Goal: Task Accomplishment & Management: Use online tool/utility

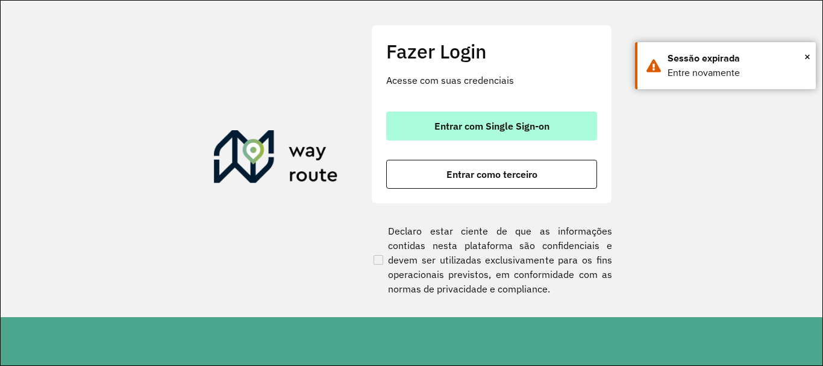
click at [436, 128] on span "Entrar com Single Sign-on" at bounding box center [491, 126] width 115 height 10
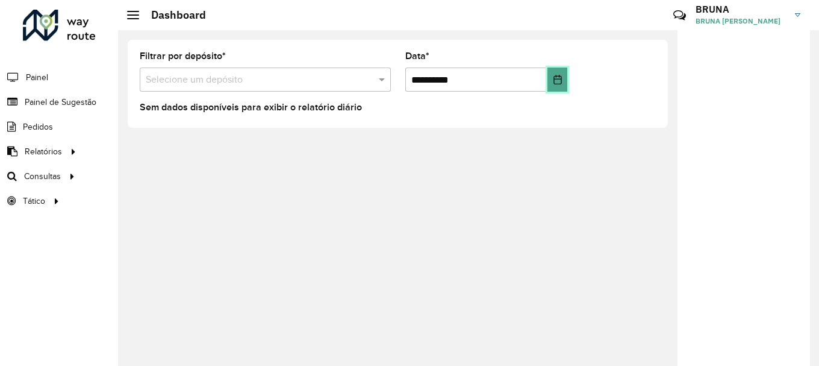
click at [552, 86] on button "Choose Date" at bounding box center [558, 79] width 20 height 24
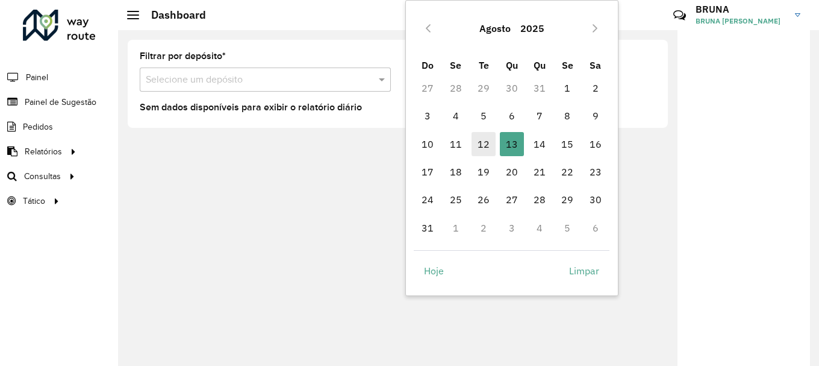
click at [485, 140] on span "12" at bounding box center [484, 144] width 24 height 24
type input "**********"
